Goal: Information Seeking & Learning: Check status

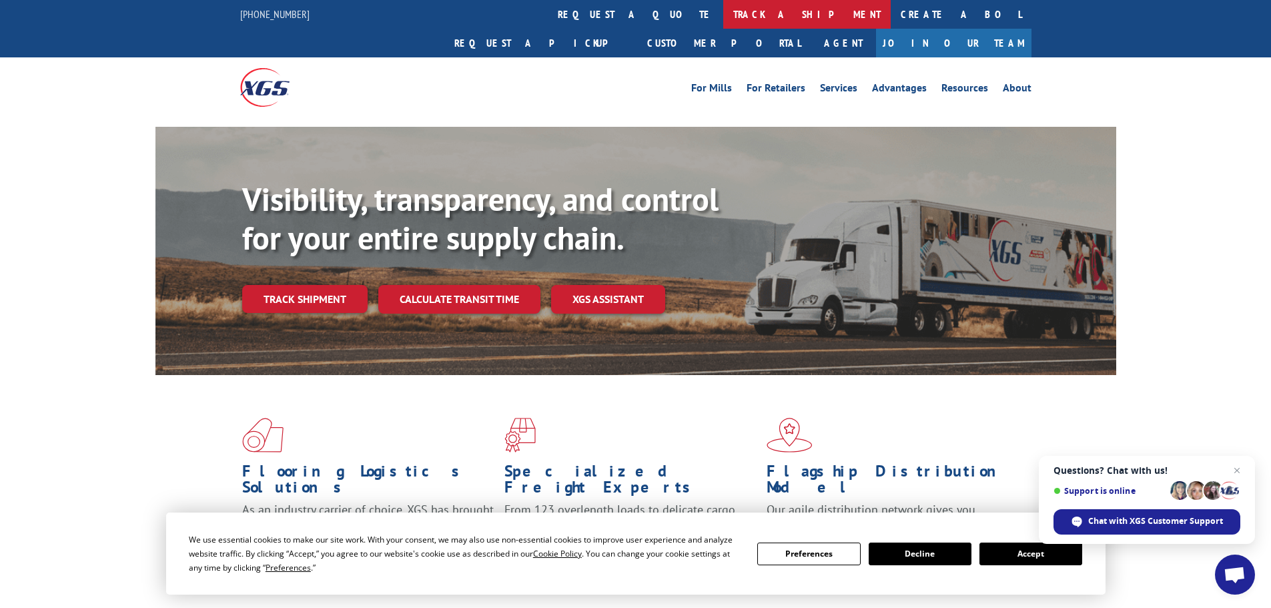
click at [723, 7] on link "track a shipment" at bounding box center [807, 14] width 168 height 29
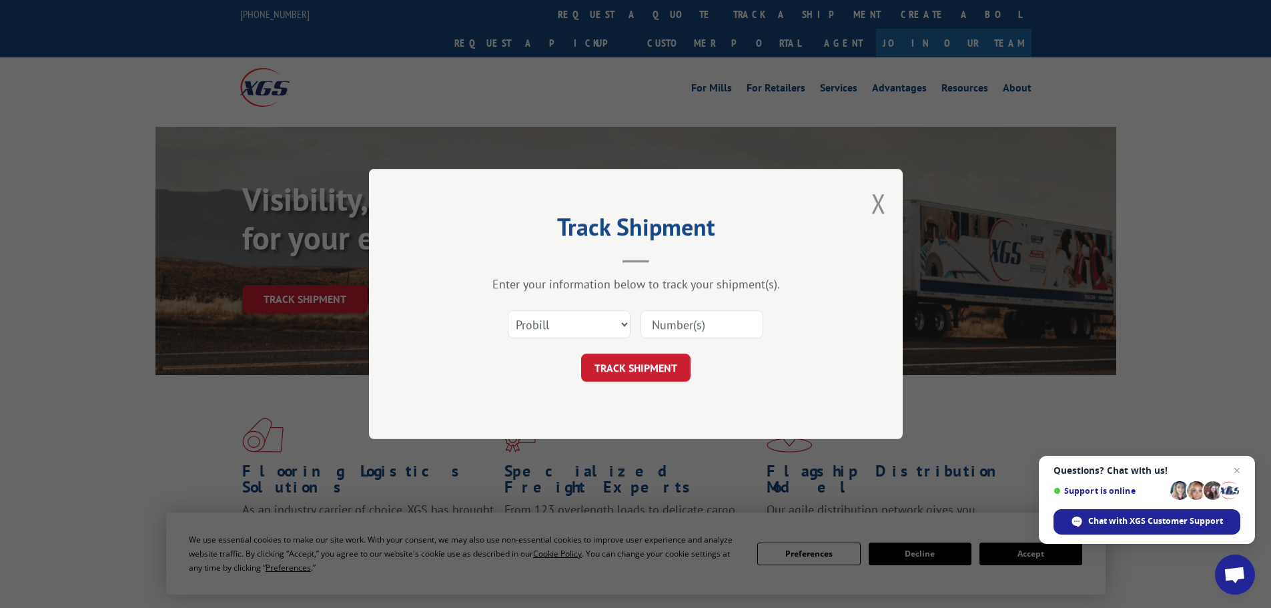
click at [658, 331] on input at bounding box center [702, 324] width 123 height 28
paste input "17476894"
type input "17476894"
click at [613, 369] on button "TRACK SHIPMENT" at bounding box center [635, 368] width 109 height 28
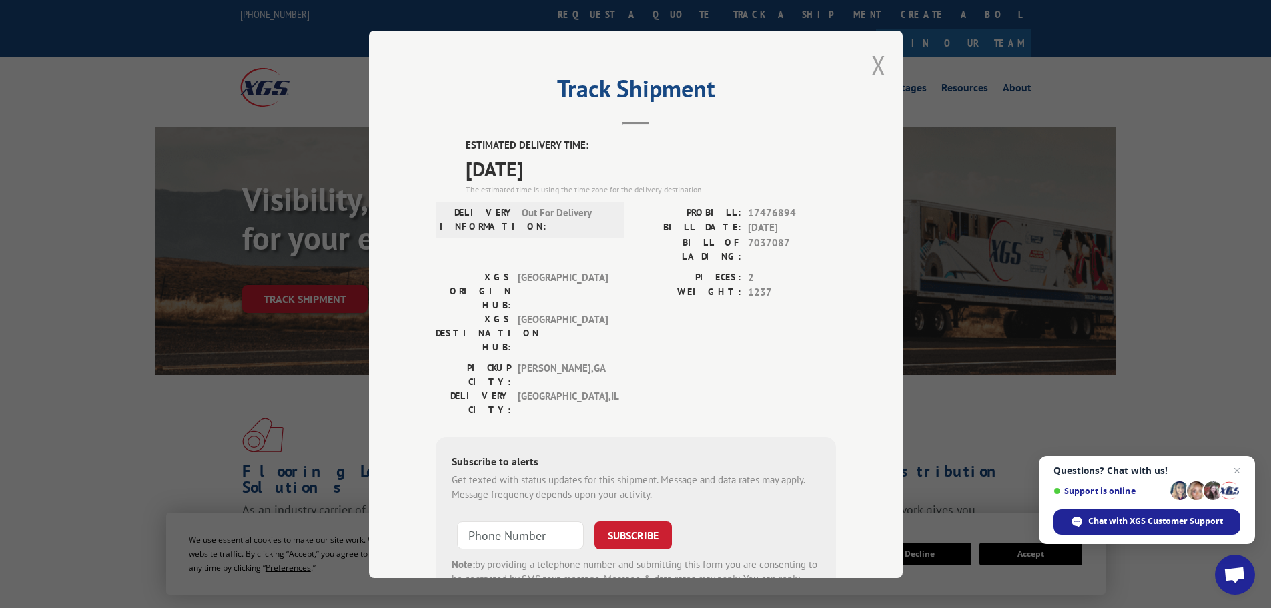
click at [874, 64] on button "Close modal" at bounding box center [879, 64] width 15 height 35
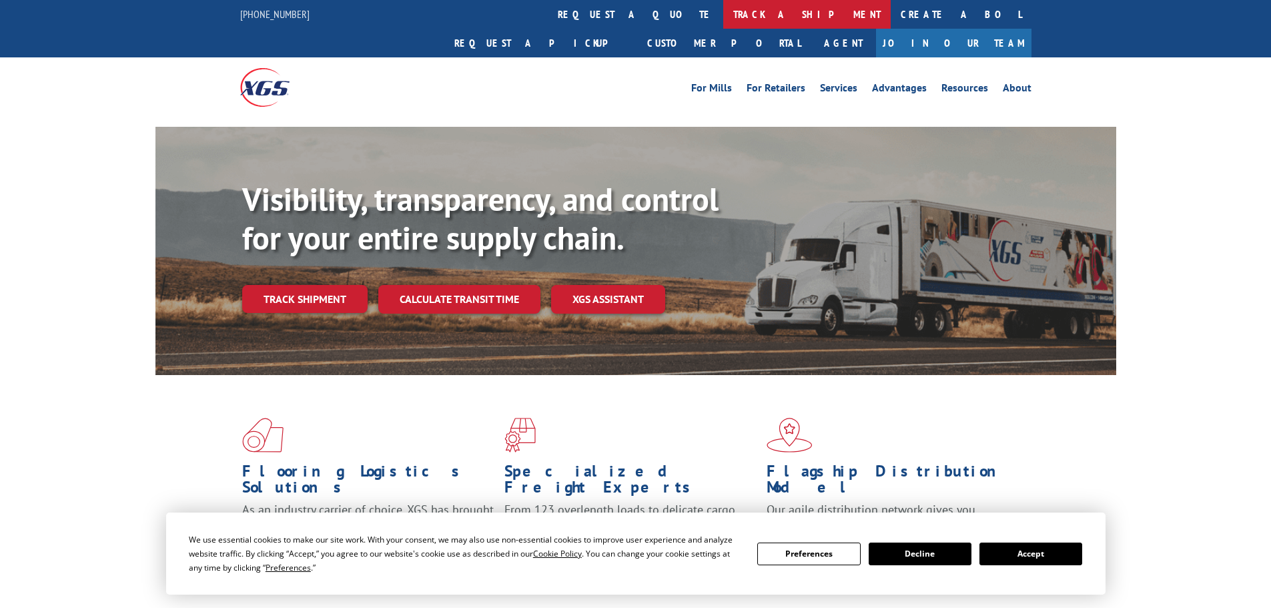
click at [723, 15] on link "track a shipment" at bounding box center [807, 14] width 168 height 29
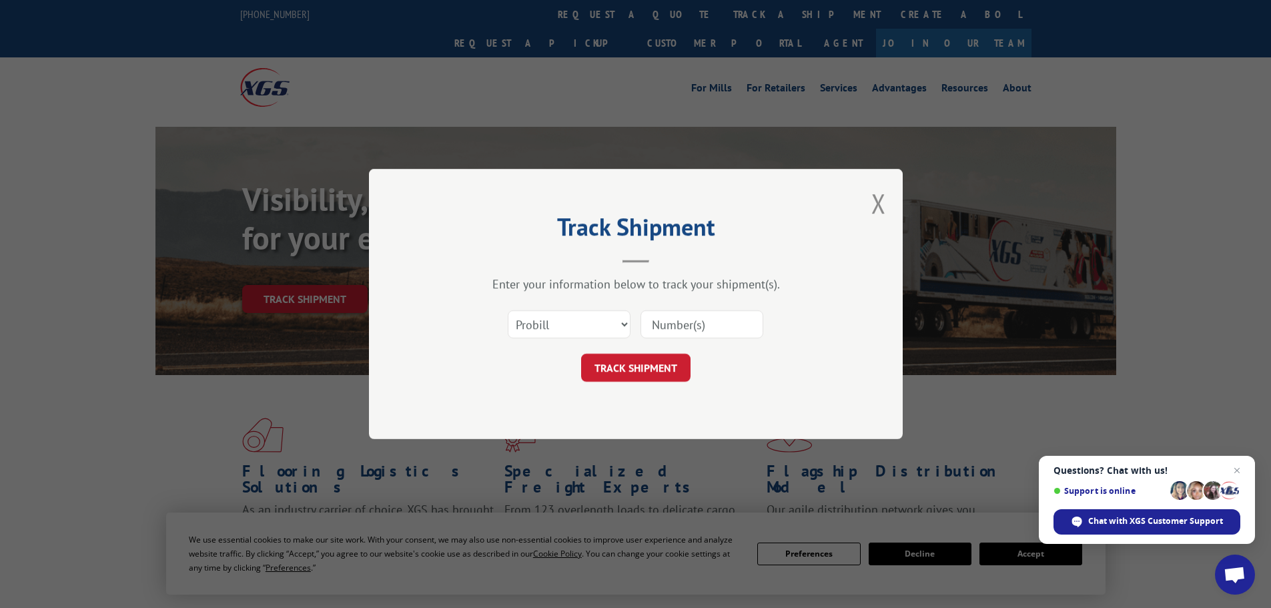
click at [652, 329] on input at bounding box center [702, 324] width 123 height 28
paste input "17232808"
type input "17232808"
click at [623, 360] on button "TRACK SHIPMENT" at bounding box center [635, 368] width 109 height 28
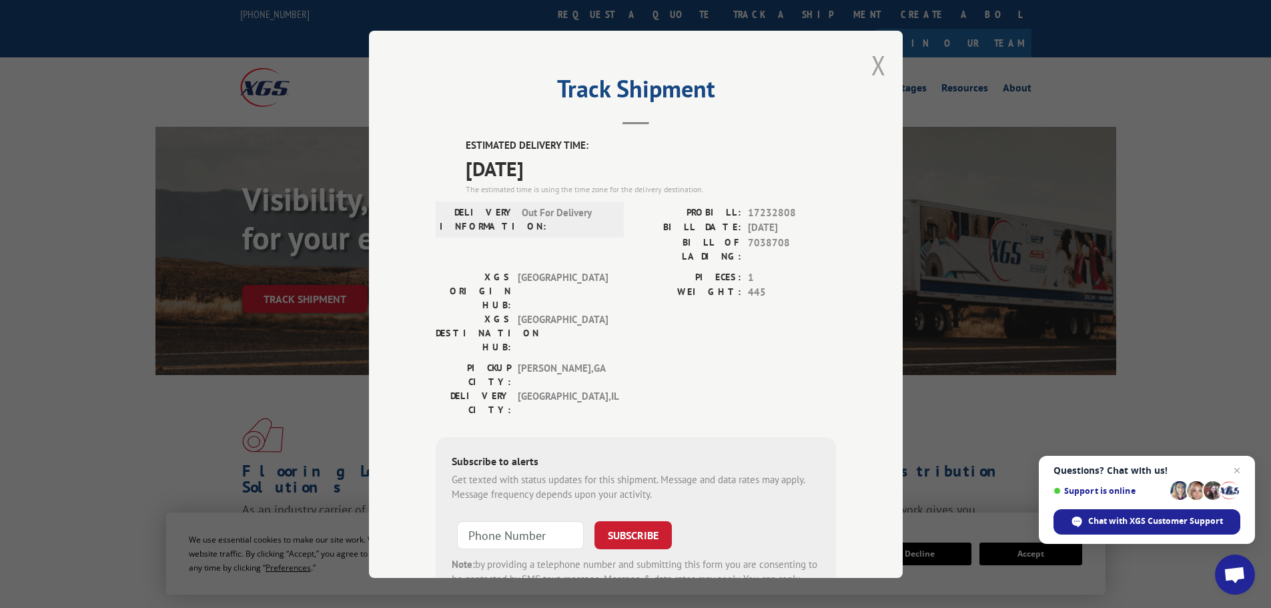
click at [872, 65] on button "Close modal" at bounding box center [879, 64] width 15 height 35
